Goal: Information Seeking & Learning: Understand process/instructions

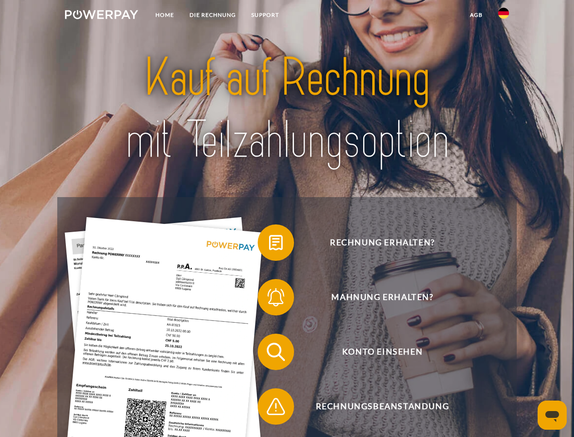
click at [101, 16] on img at bounding box center [101, 14] width 73 height 9
click at [504, 16] on img at bounding box center [504, 13] width 11 height 11
click at [476, 15] on link "agb" at bounding box center [477, 15] width 28 height 16
click at [269, 244] on span at bounding box center [262, 242] width 45 height 45
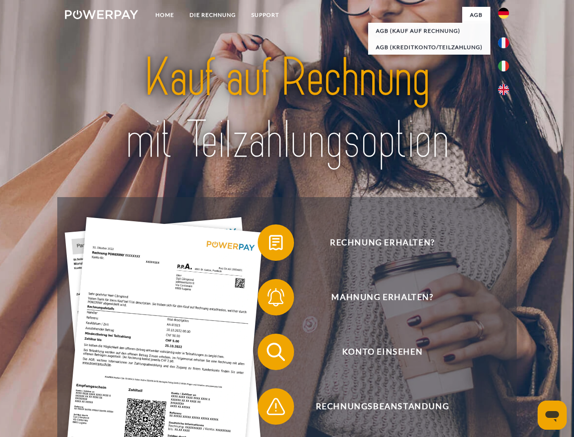
click at [269, 299] on span at bounding box center [262, 296] width 45 height 45
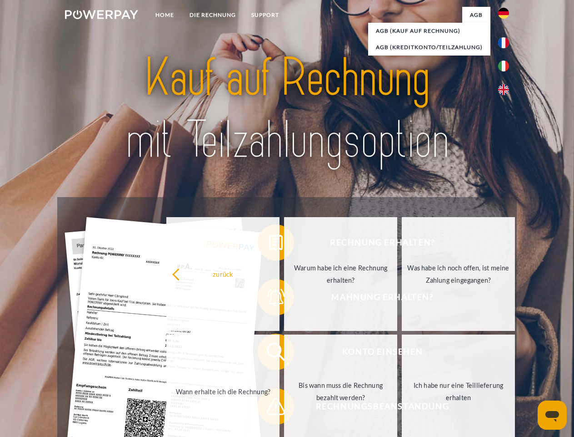
click at [284, 353] on link "Bis wann muss die Rechnung bezahlt werden?" at bounding box center [340, 391] width 113 height 114
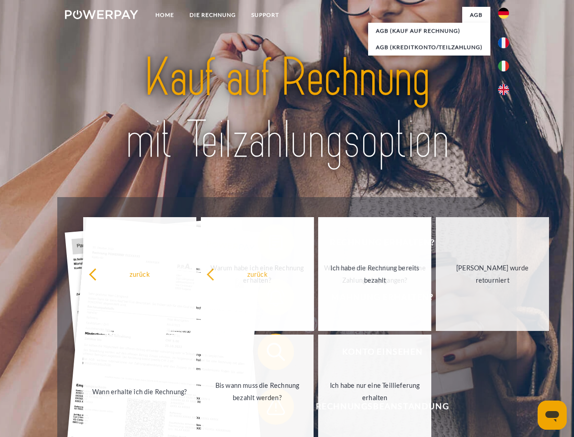
click at [269, 408] on span at bounding box center [262, 405] width 45 height 45
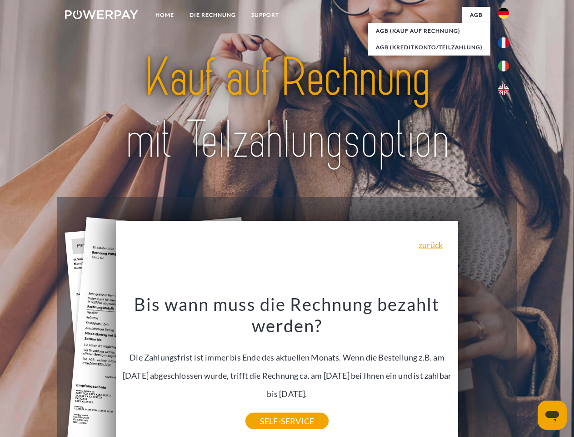
click at [553, 415] on icon "Messaging-Fenster öffnen" at bounding box center [553, 416] width 14 height 11
